Goal: Task Accomplishment & Management: Use online tool/utility

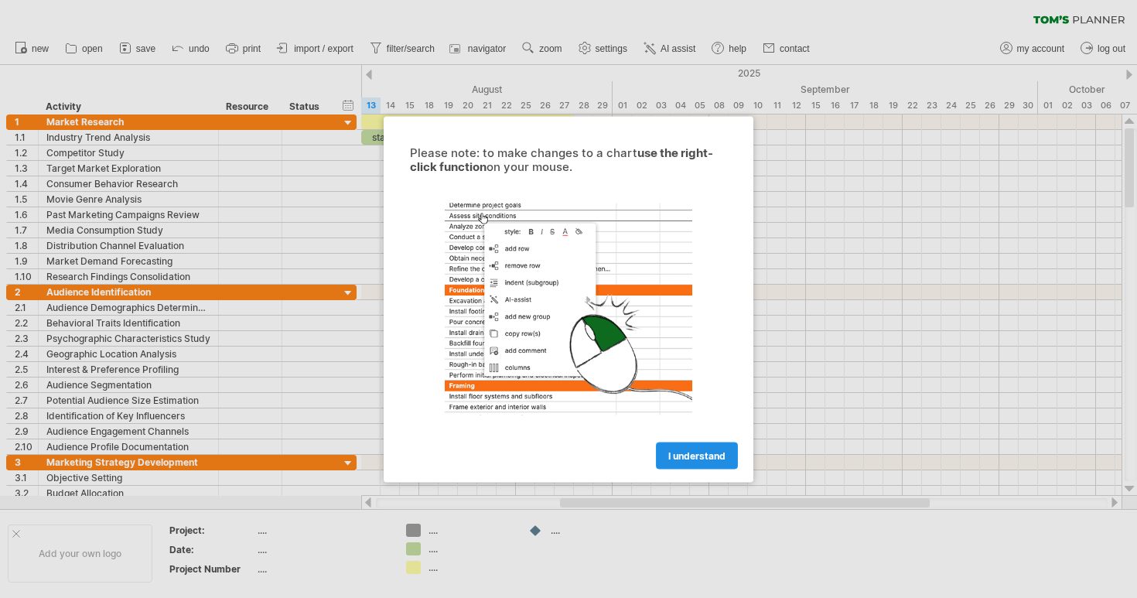
click at [689, 454] on span "I understand" at bounding box center [696, 456] width 57 height 12
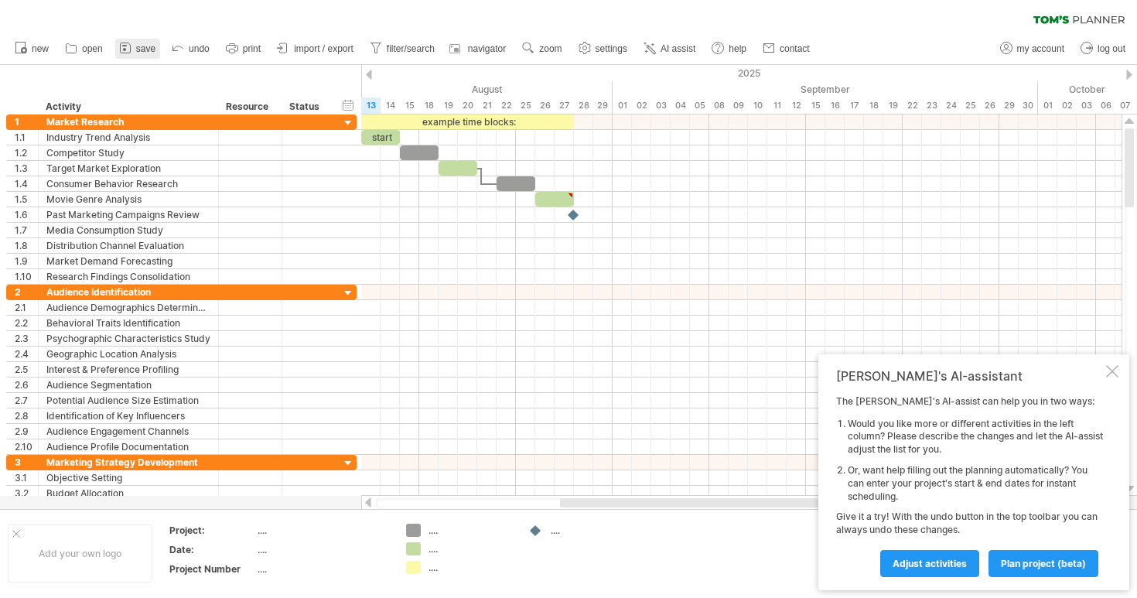
click at [142, 49] on span "save" at bounding box center [145, 48] width 19 height 11
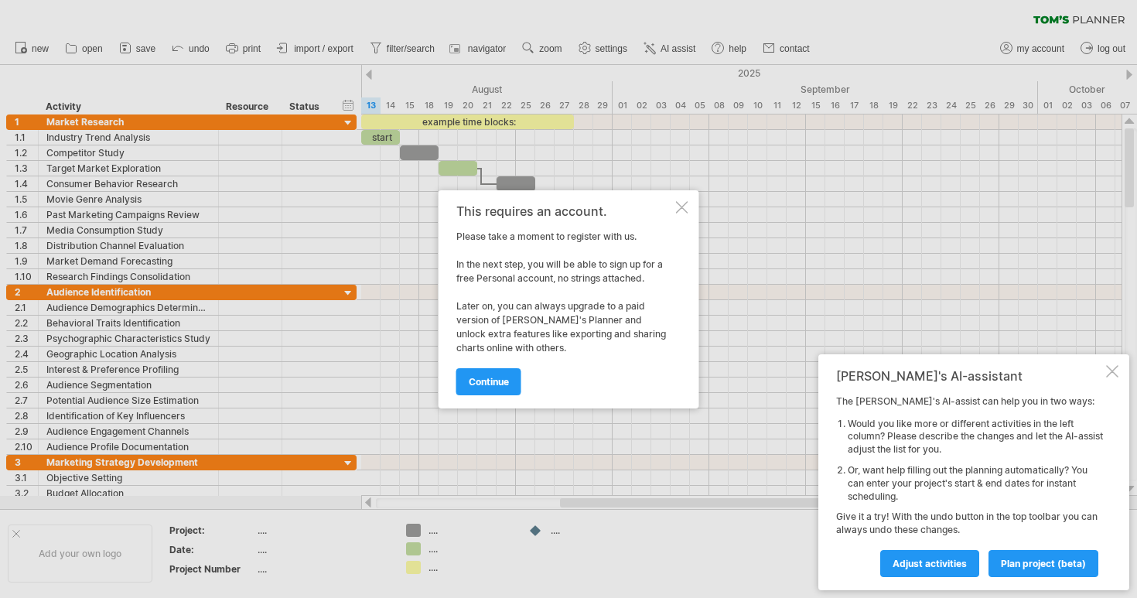
click at [682, 214] on div "This requires an account. Please take a moment to register with us. In the next…" at bounding box center [569, 299] width 261 height 218
click at [681, 210] on div at bounding box center [682, 207] width 12 height 12
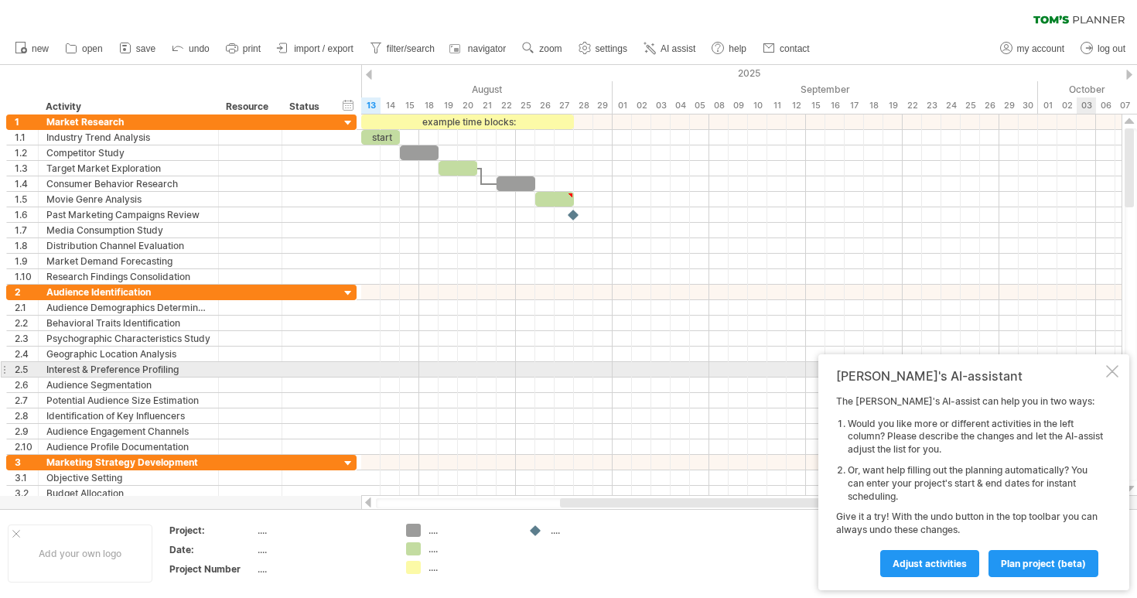
click at [1115, 372] on div at bounding box center [1112, 371] width 12 height 12
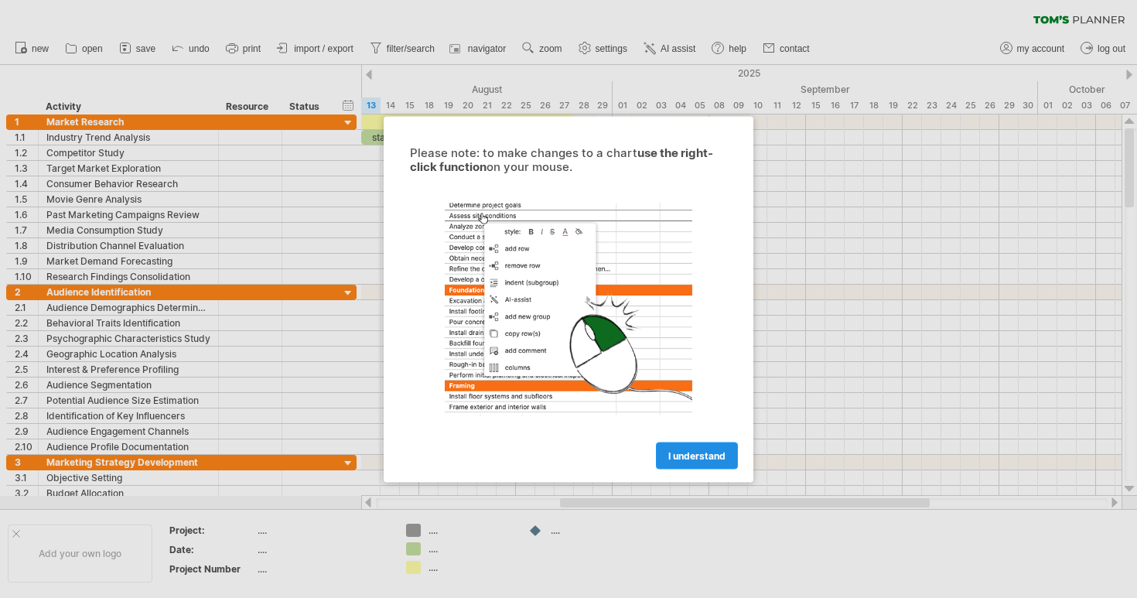
click at [689, 452] on span "I understand" at bounding box center [696, 456] width 57 height 12
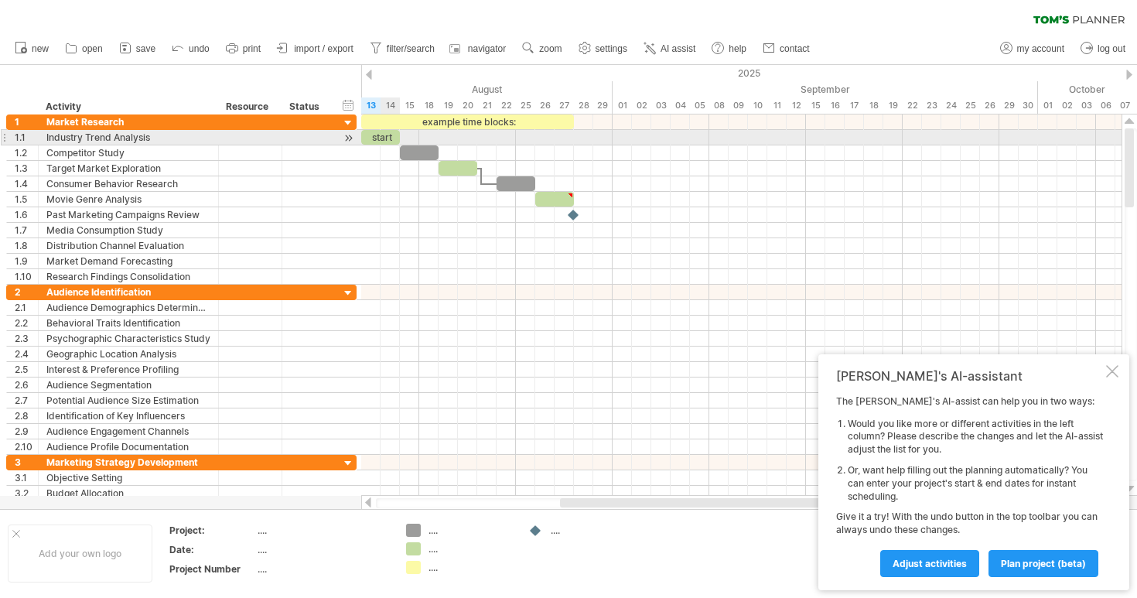
click at [382, 136] on div "start" at bounding box center [380, 137] width 39 height 15
click at [417, 149] on div at bounding box center [419, 152] width 39 height 15
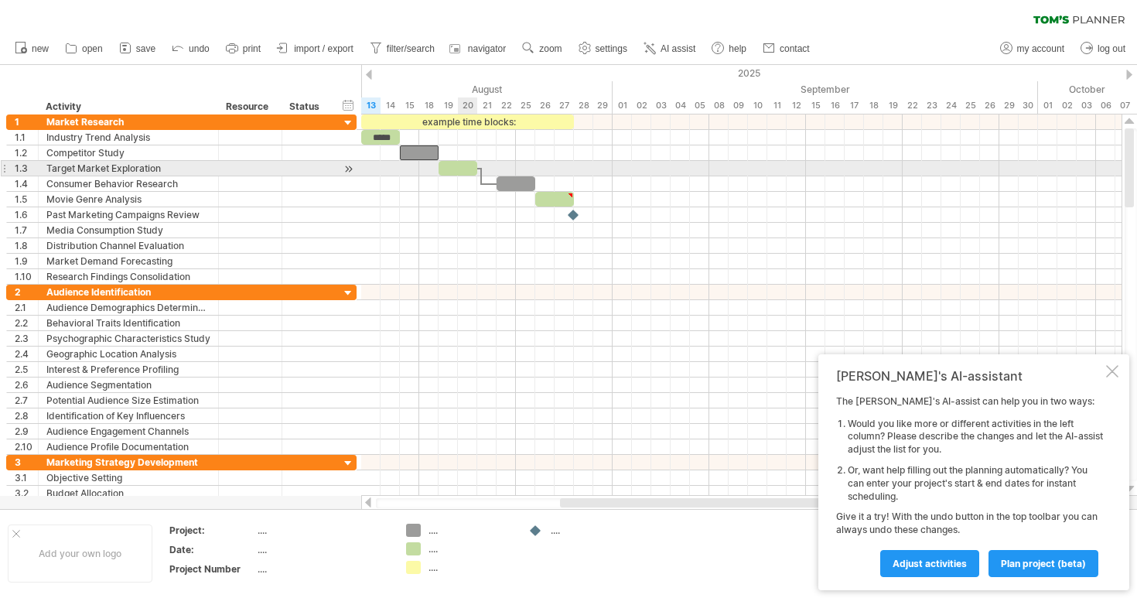
click at [460, 169] on div at bounding box center [458, 168] width 39 height 15
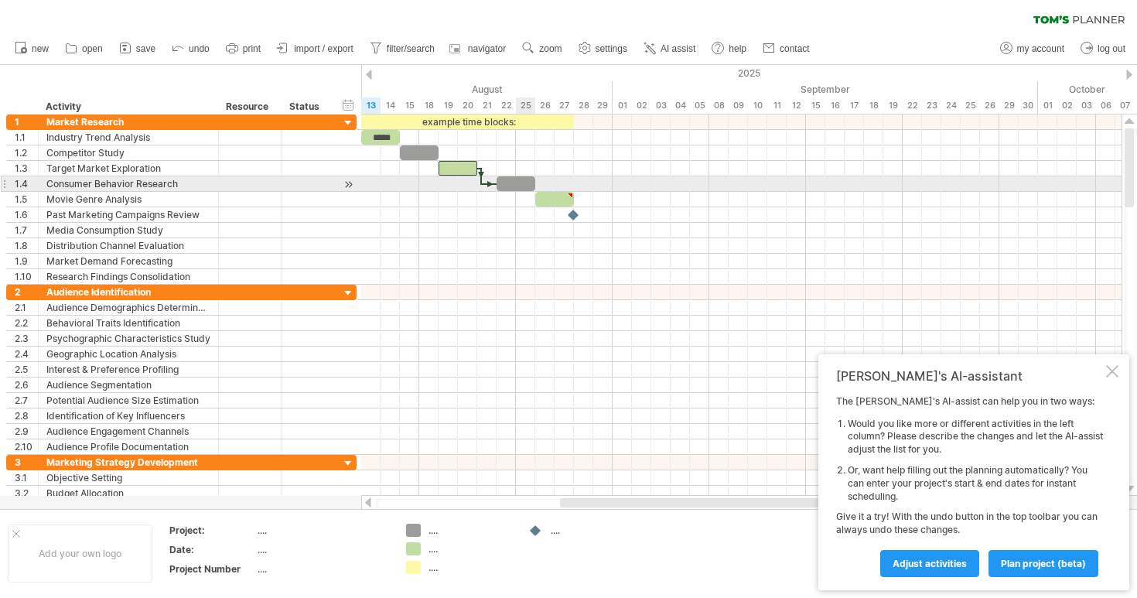
click at [518, 188] on div at bounding box center [516, 183] width 39 height 15
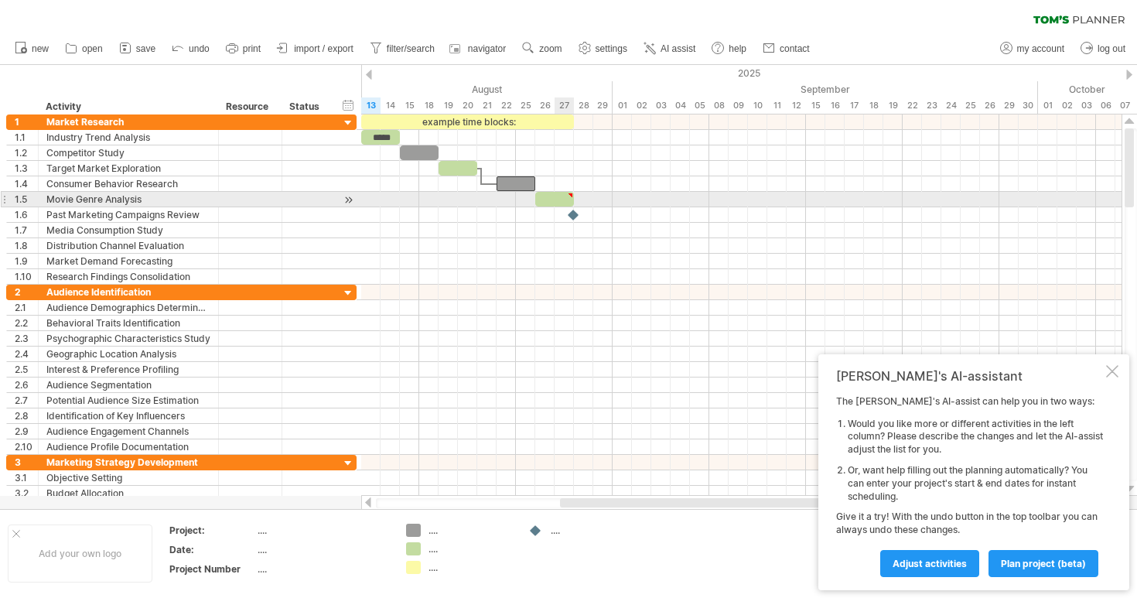
click at [556, 206] on div at bounding box center [554, 199] width 39 height 15
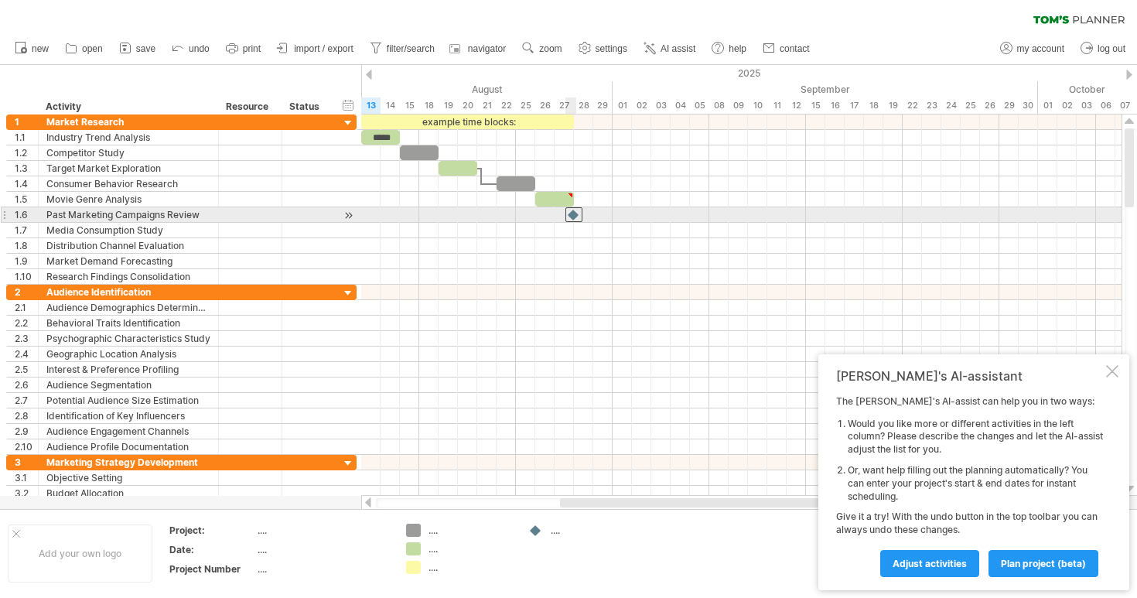
click at [577, 214] on div at bounding box center [574, 214] width 17 height 15
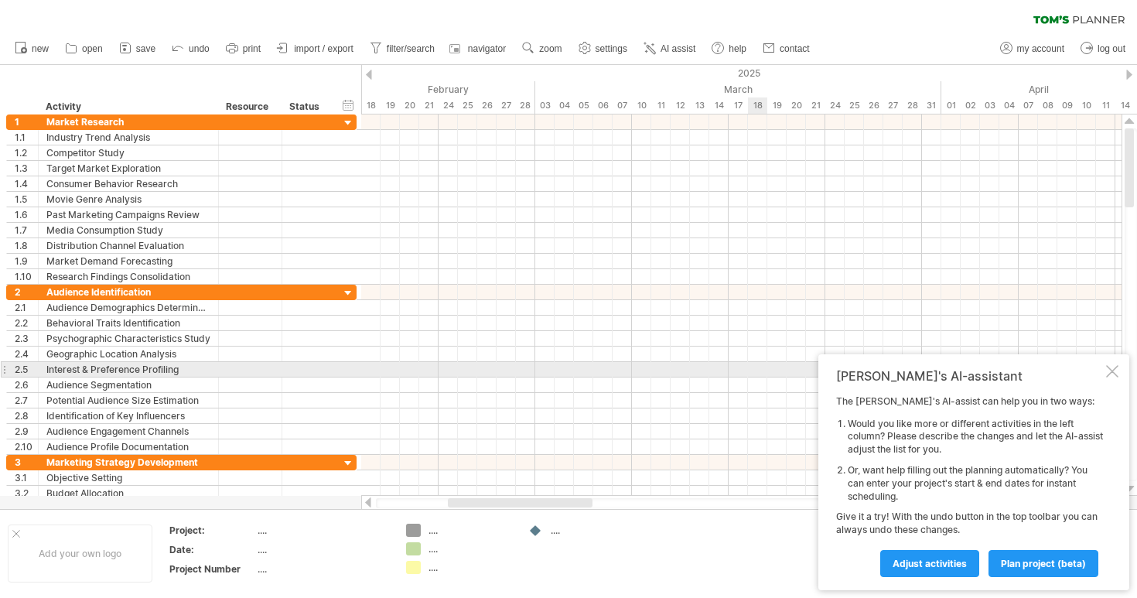
click at [1118, 367] on div at bounding box center [1112, 371] width 12 height 12
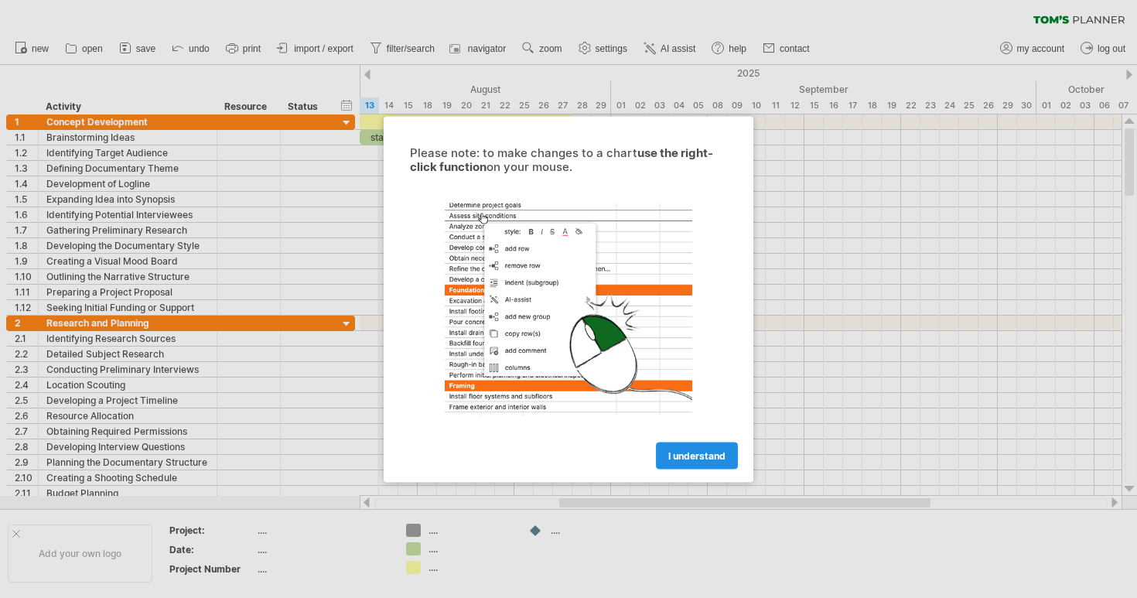
click at [676, 453] on span "I understand" at bounding box center [696, 456] width 57 height 12
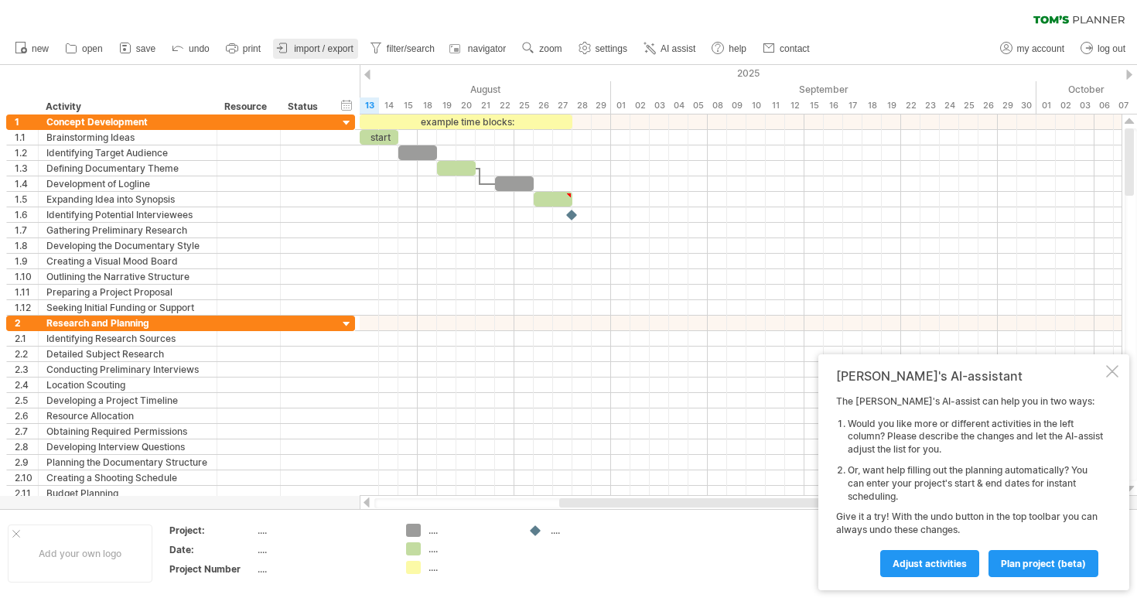
click at [323, 47] on span "import / export" at bounding box center [324, 48] width 60 height 11
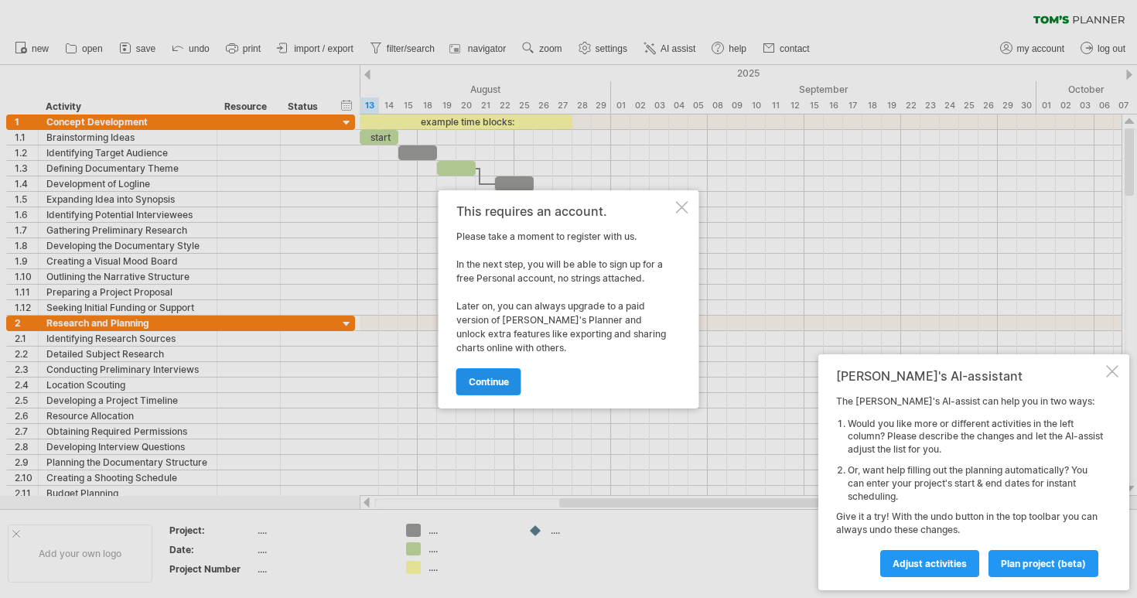
click at [511, 371] on link "continue" at bounding box center [488, 381] width 65 height 27
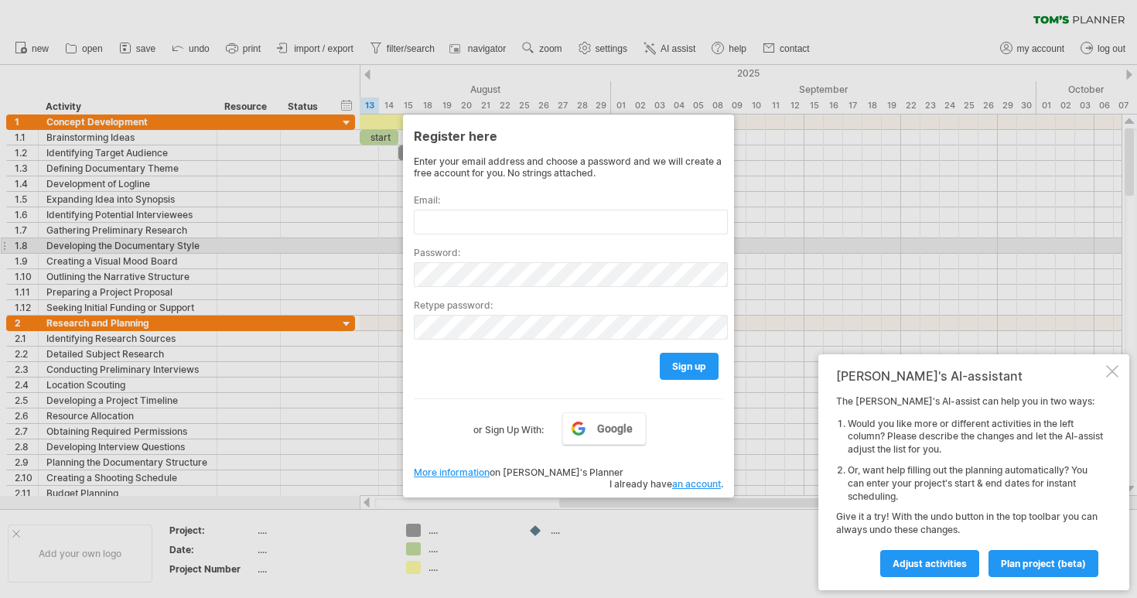
click at [842, 243] on div at bounding box center [568, 299] width 1137 height 598
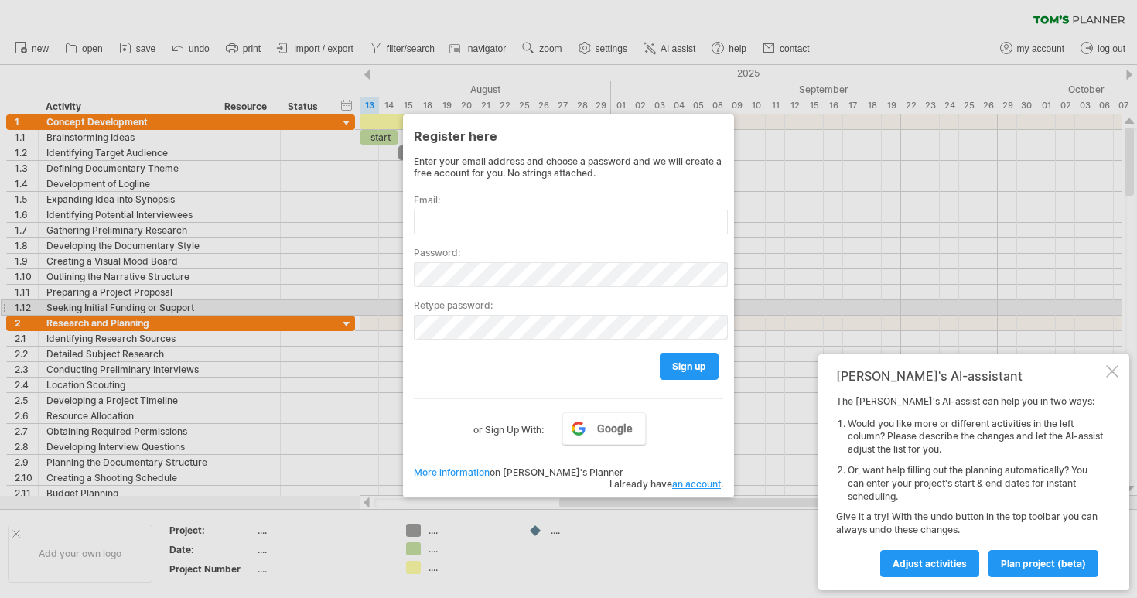
click at [624, 306] on label "Retype password:" at bounding box center [568, 305] width 309 height 12
click at [611, 504] on div at bounding box center [568, 299] width 1137 height 598
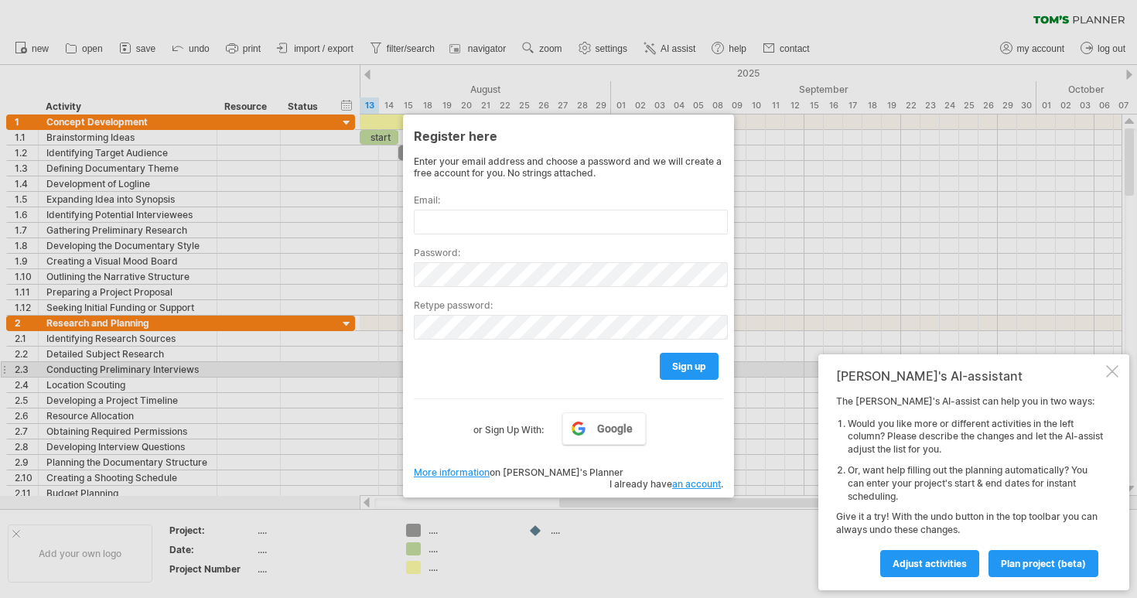
click at [1119, 374] on div "[PERSON_NAME]'s AI-assistant The [PERSON_NAME]'s AI-assist can help you in two …" at bounding box center [974, 472] width 311 height 236
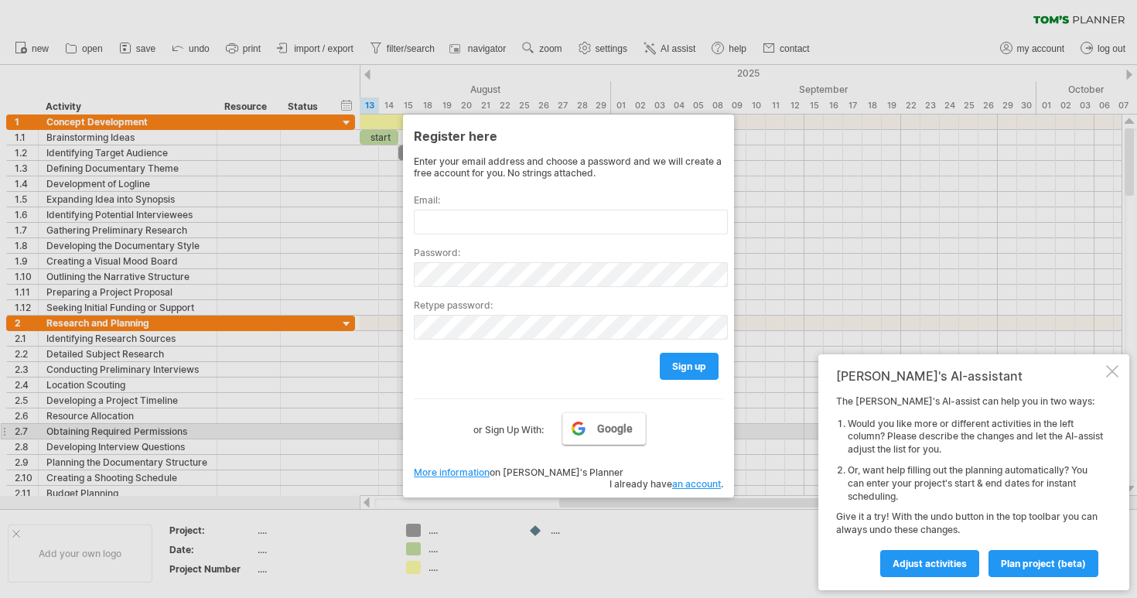
click at [610, 426] on span "Google" at bounding box center [615, 428] width 36 height 12
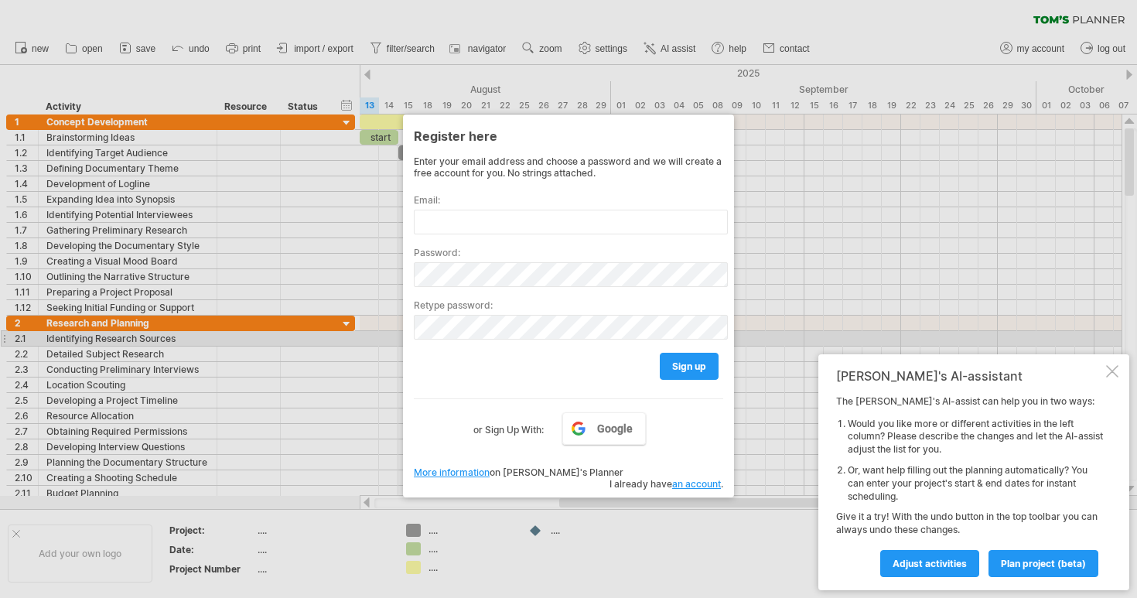
click at [812, 340] on div at bounding box center [568, 299] width 1137 height 598
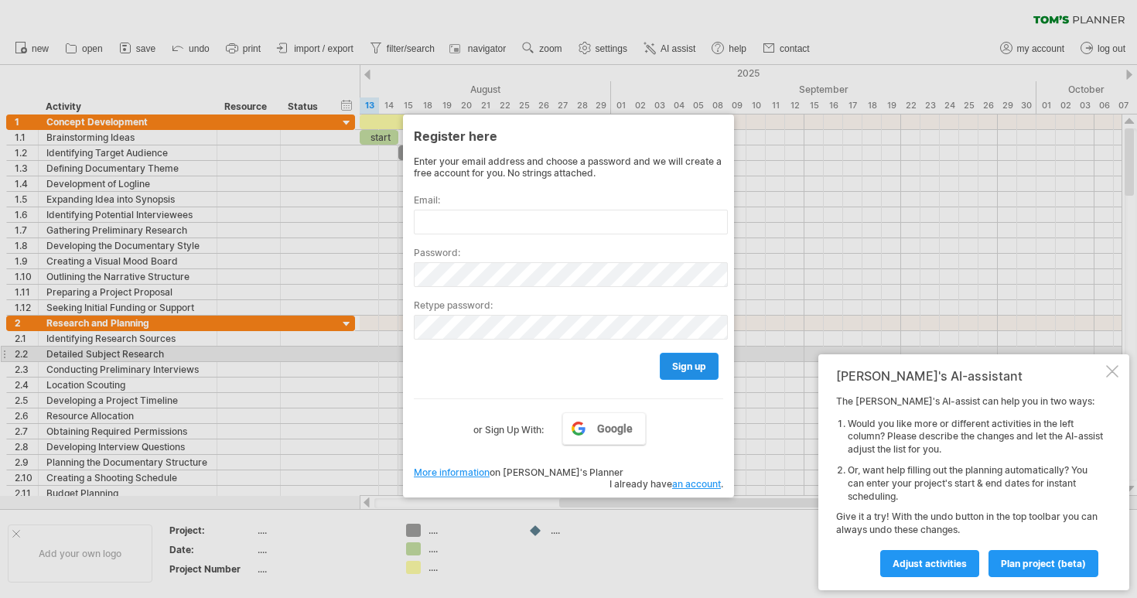
click at [695, 361] on span "sign up" at bounding box center [689, 367] width 34 height 12
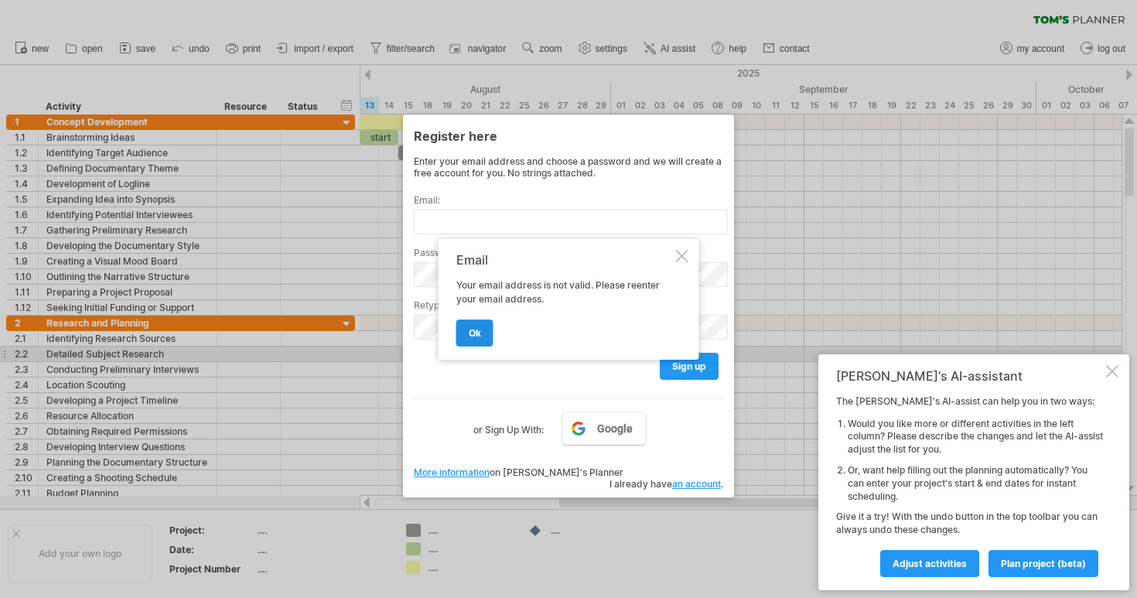
click at [492, 323] on link "ok" at bounding box center [474, 333] width 37 height 27
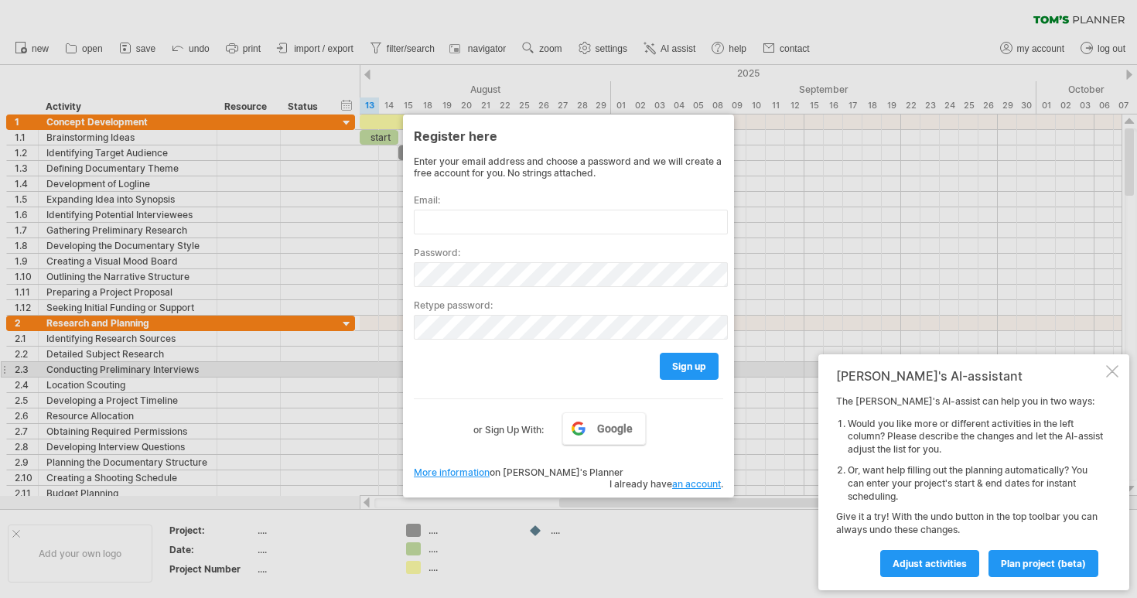
click at [1119, 371] on div "[PERSON_NAME]'s AI-assistant The [PERSON_NAME]'s AI-assist can help you in two …" at bounding box center [974, 472] width 311 height 236
click at [1116, 370] on div at bounding box center [1112, 371] width 12 height 12
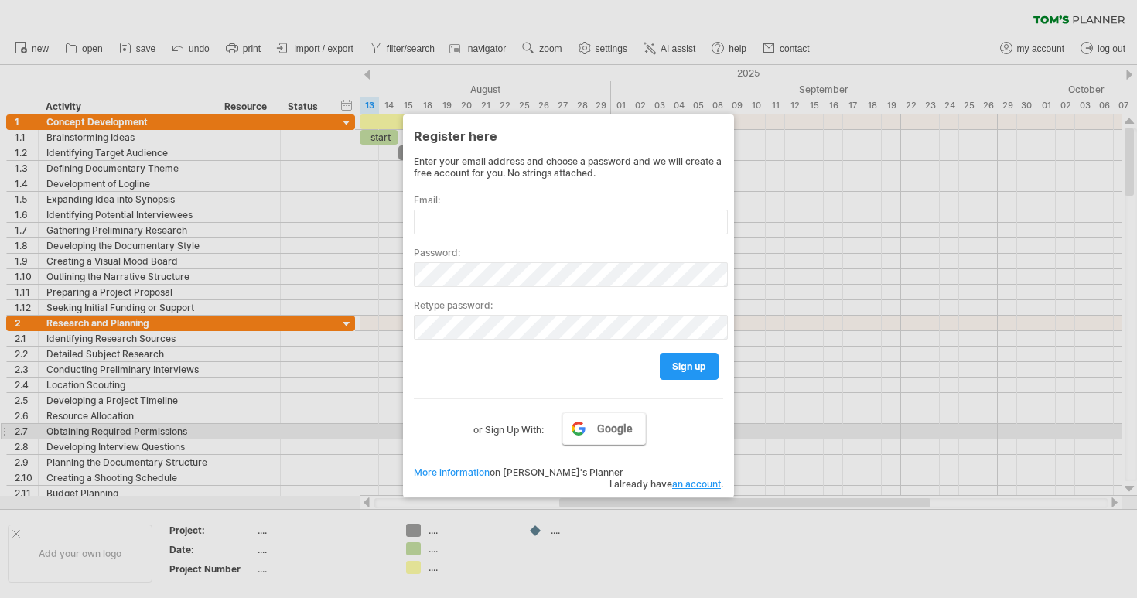
click at [602, 425] on span "Google" at bounding box center [615, 428] width 36 height 12
click at [586, 429] on link "Google" at bounding box center [604, 428] width 84 height 32
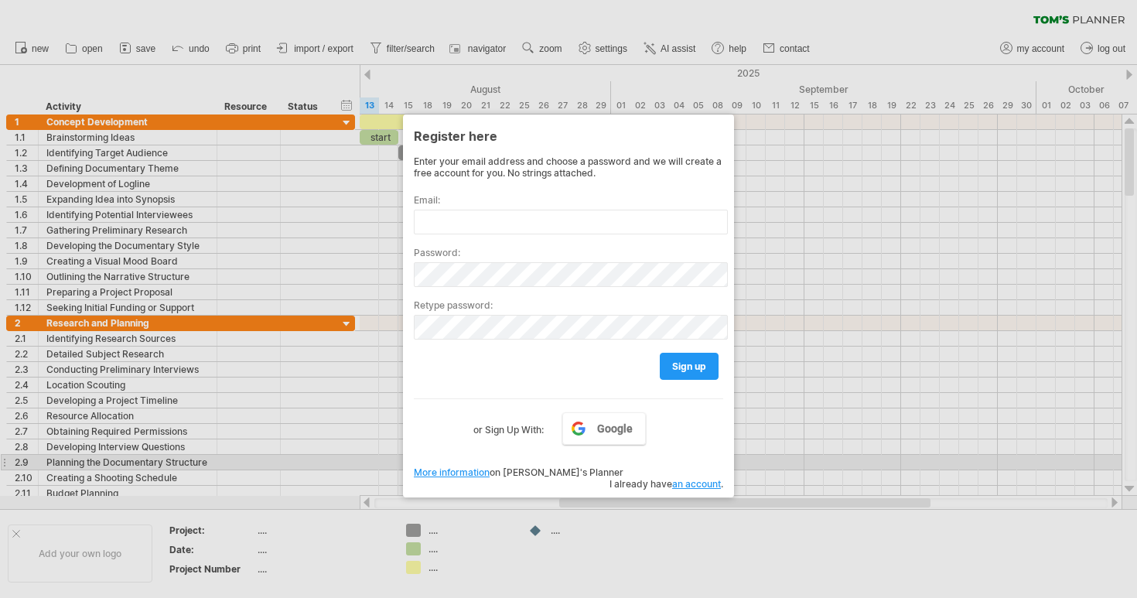
click at [704, 478] on link "an account" at bounding box center [696, 484] width 49 height 12
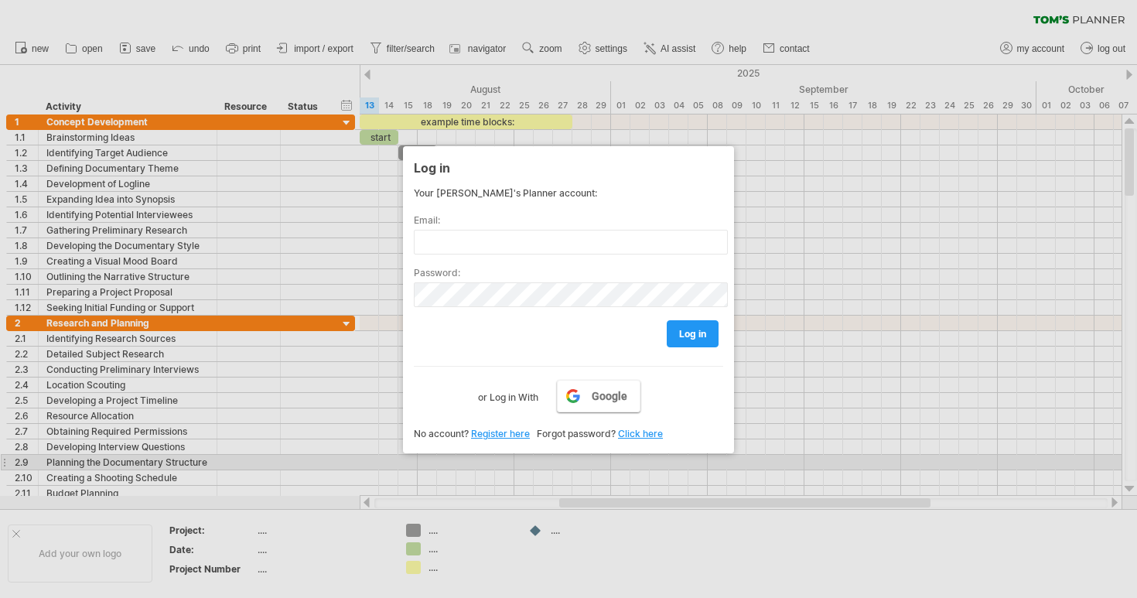
click at [620, 397] on span "Google" at bounding box center [610, 396] width 36 height 12
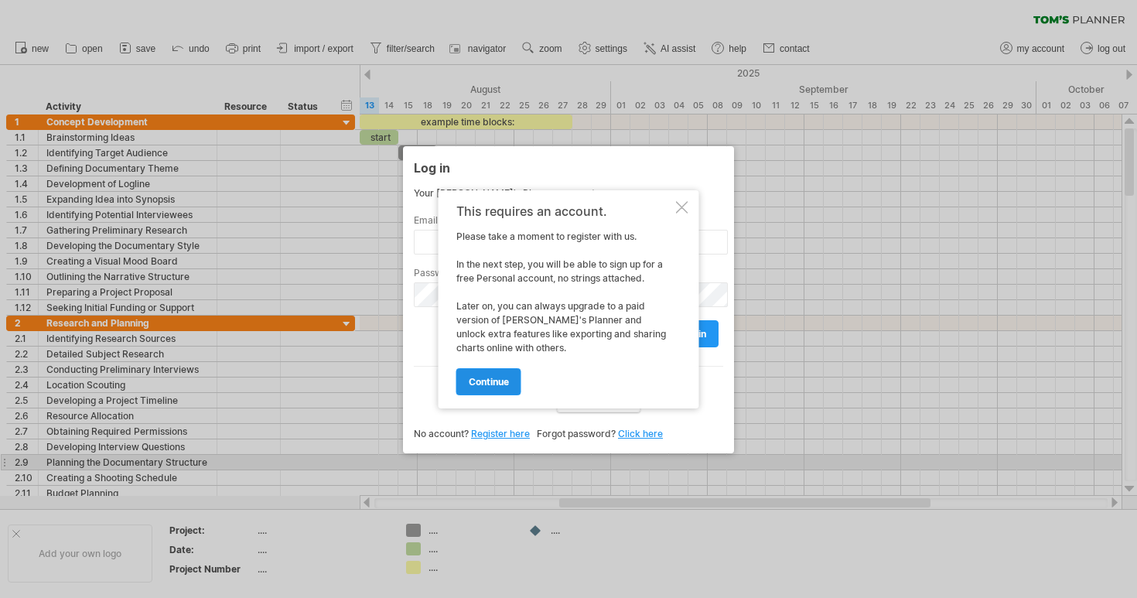
click at [504, 384] on span "continue" at bounding box center [489, 382] width 40 height 12
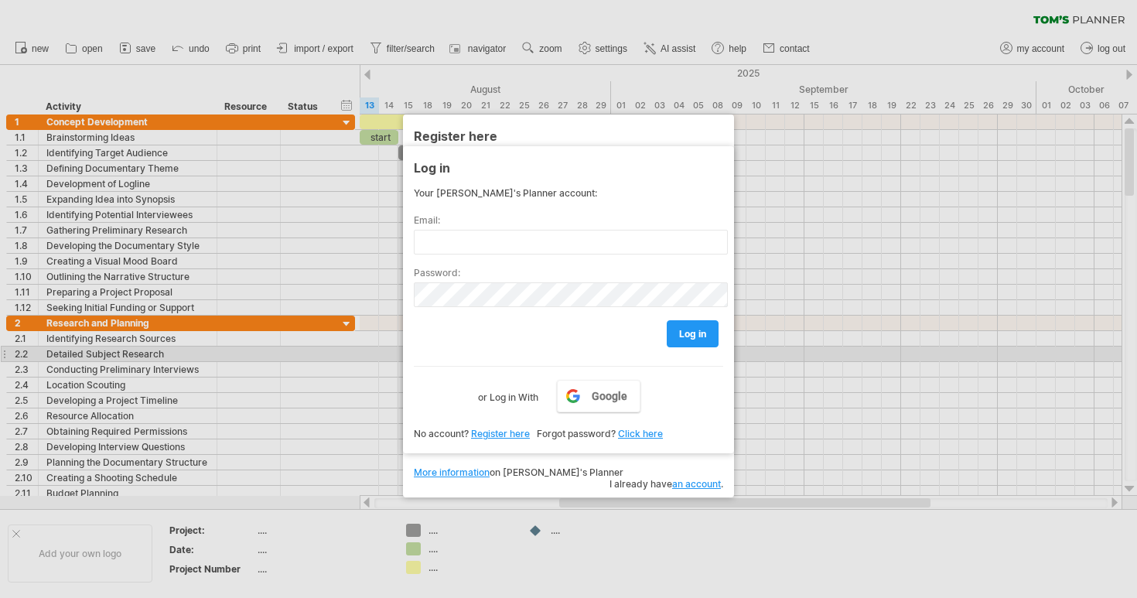
click at [450, 361] on div "Your [PERSON_NAME]'s Planner account: Email: Password: log in Google or Log in …" at bounding box center [568, 296] width 309 height 219
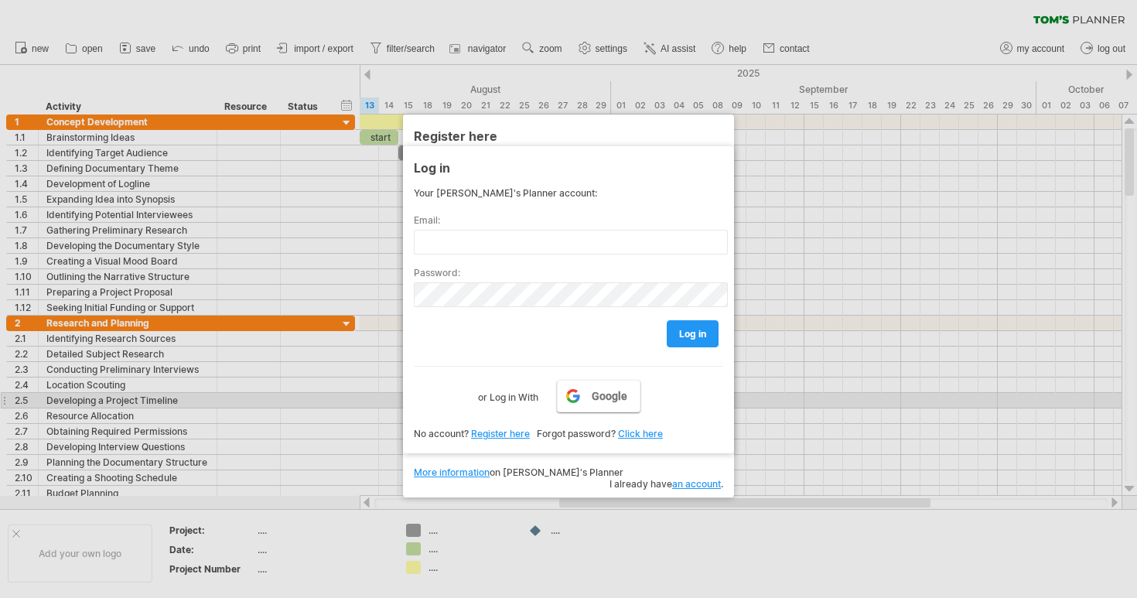
click at [600, 399] on span "Google" at bounding box center [610, 396] width 36 height 12
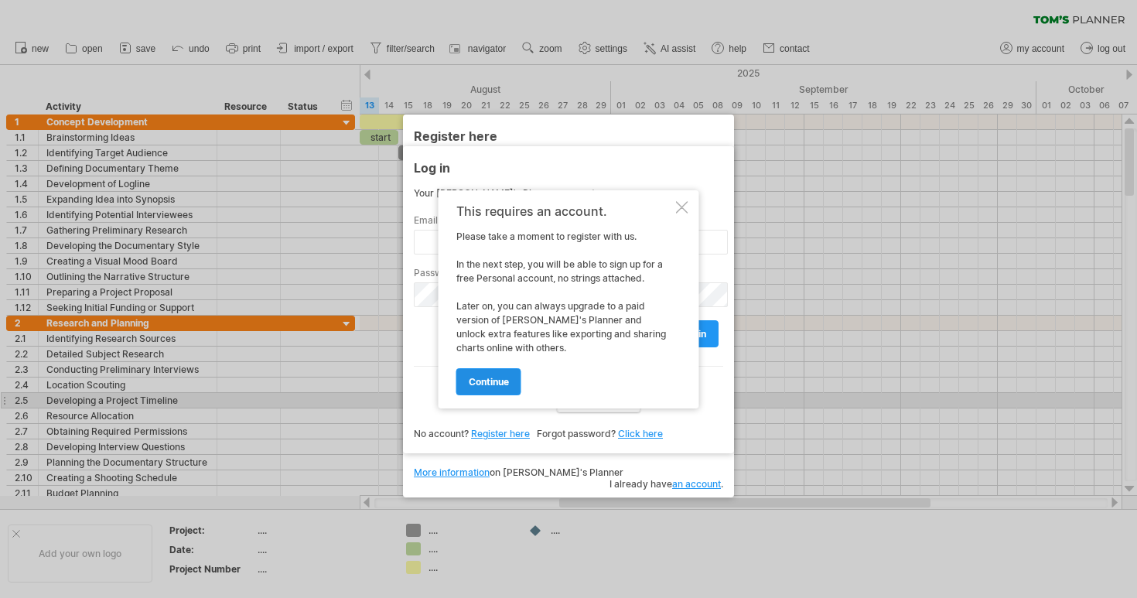
click at [485, 384] on span "continue" at bounding box center [489, 382] width 40 height 12
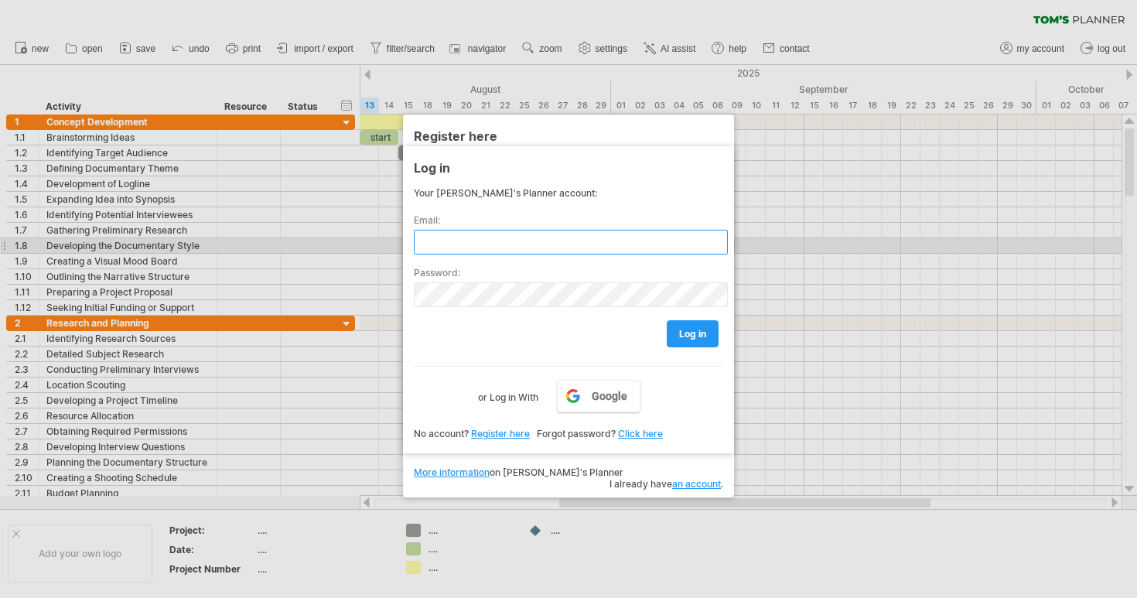
click at [493, 248] on input "text" at bounding box center [571, 242] width 314 height 25
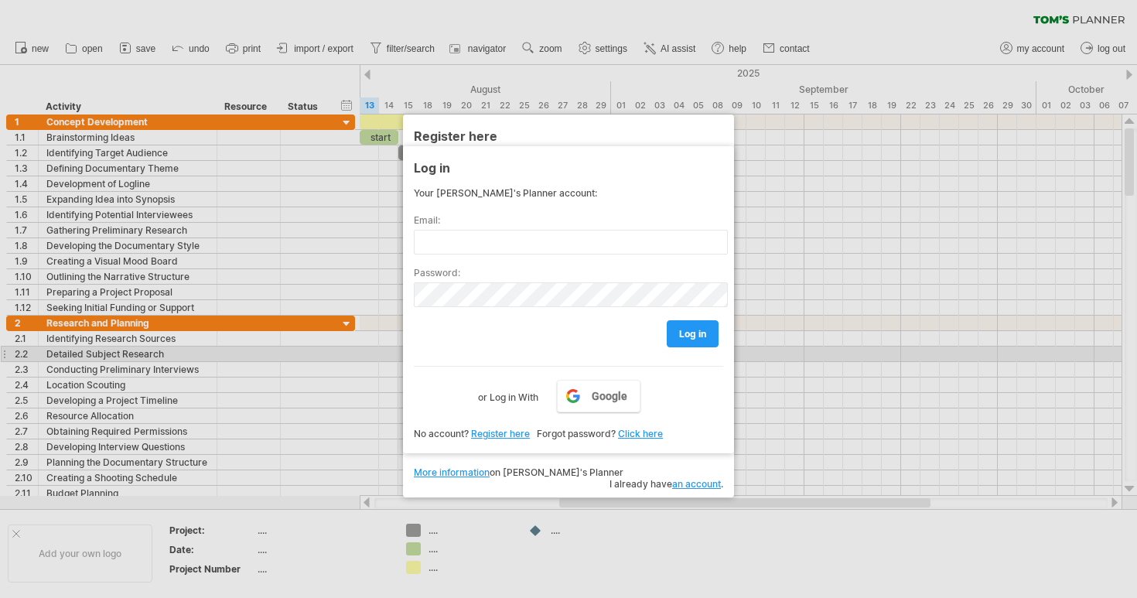
click at [440, 356] on div "Your [PERSON_NAME]'s Planner account: Email: Password: log in Google or Log in …" at bounding box center [568, 296] width 309 height 219
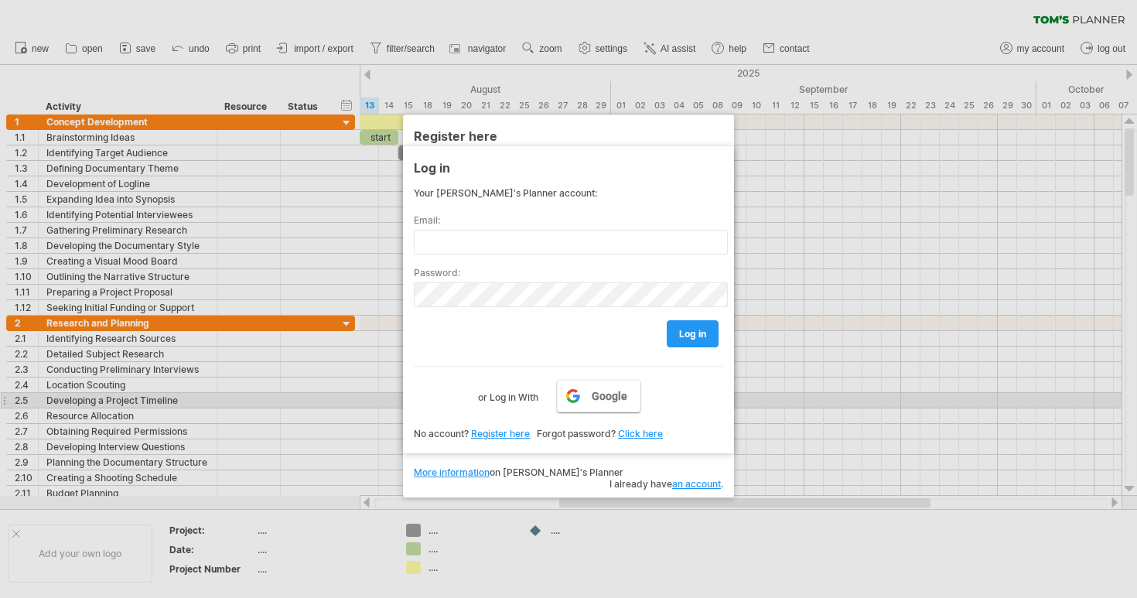
click at [588, 395] on link "Google" at bounding box center [599, 396] width 84 height 32
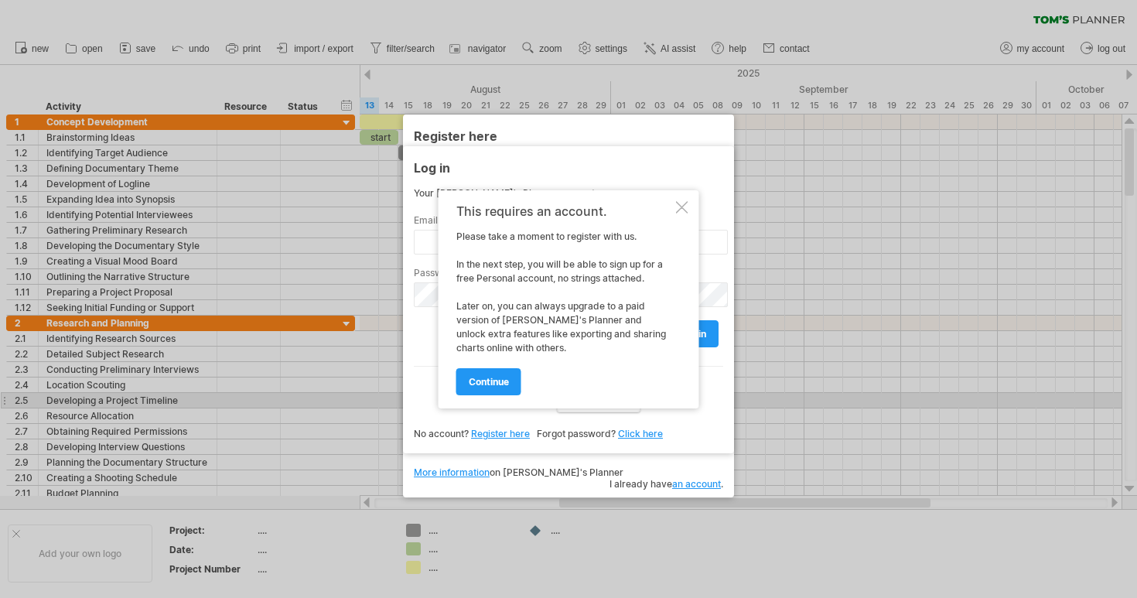
click at [688, 213] on div at bounding box center [682, 207] width 12 height 12
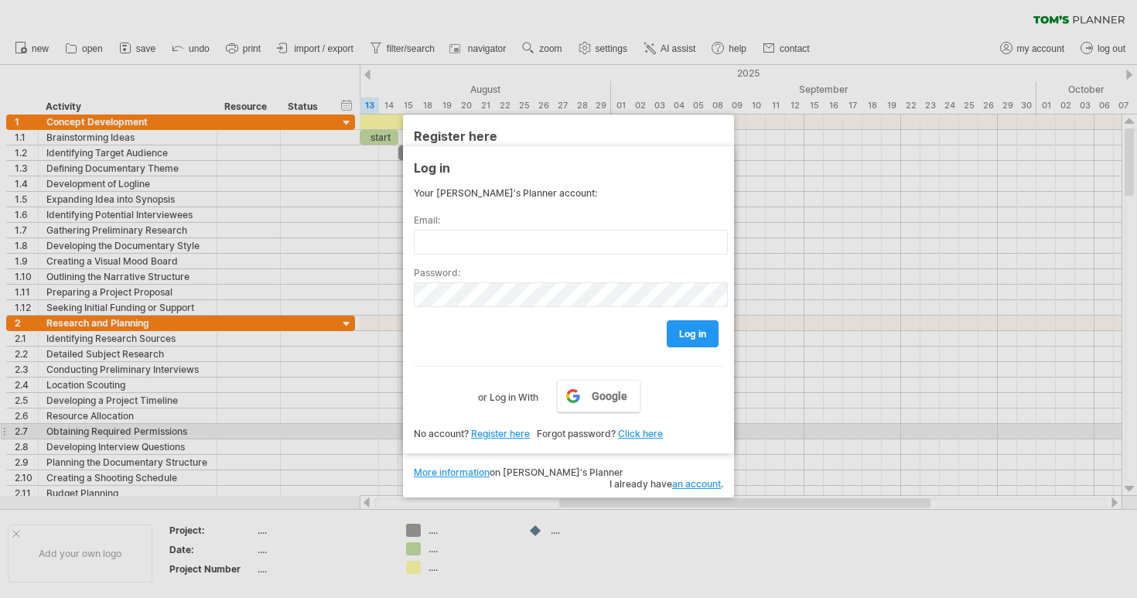
click at [493, 437] on div "Log in Your [PERSON_NAME]'s Planner account: Email: Password: log in Google or …" at bounding box center [568, 299] width 331 height 307
click at [498, 432] on link "Register here" at bounding box center [500, 434] width 59 height 12
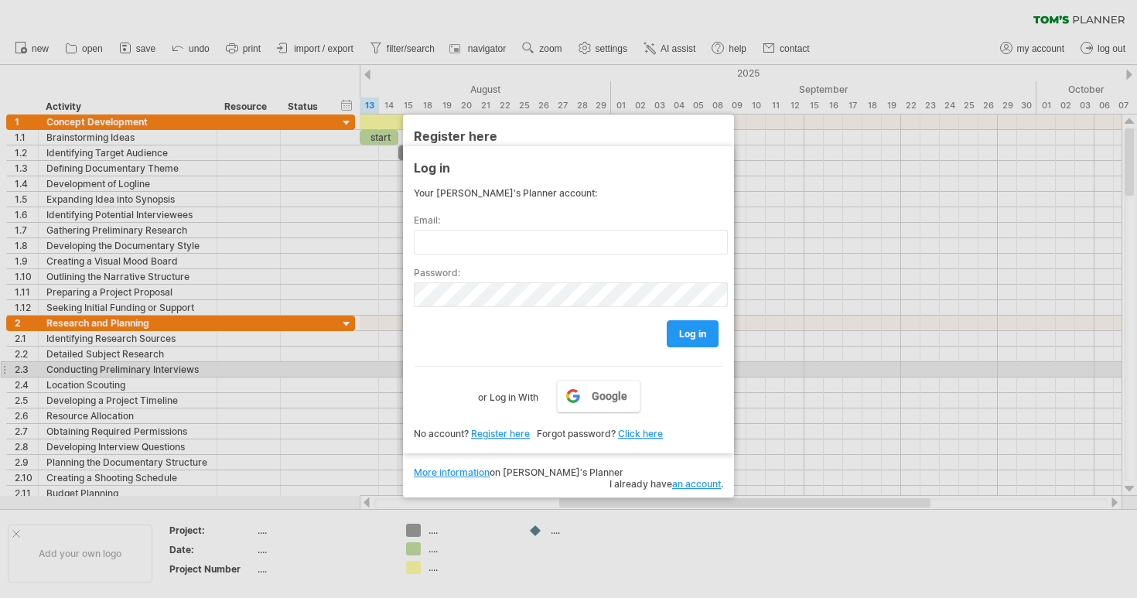
click at [761, 378] on div at bounding box center [568, 299] width 1137 height 598
